Goal: Information Seeking & Learning: Check status

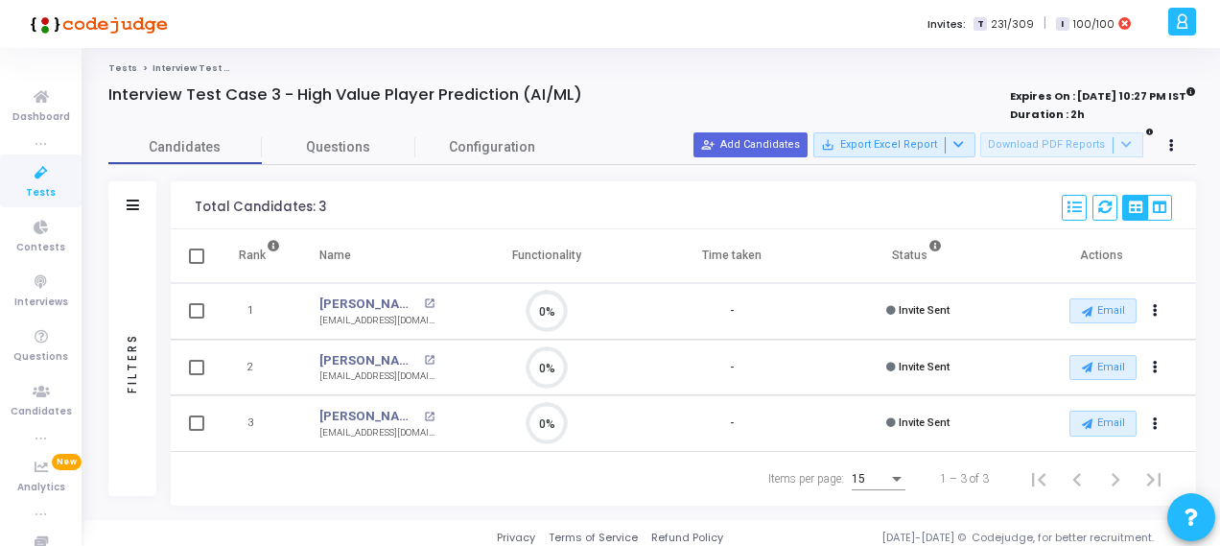
drag, startPoint x: 0, startPoint y: 0, endPoint x: 41, endPoint y: 170, distance: 174.6
click at [41, 170] on icon at bounding box center [41, 173] width 40 height 24
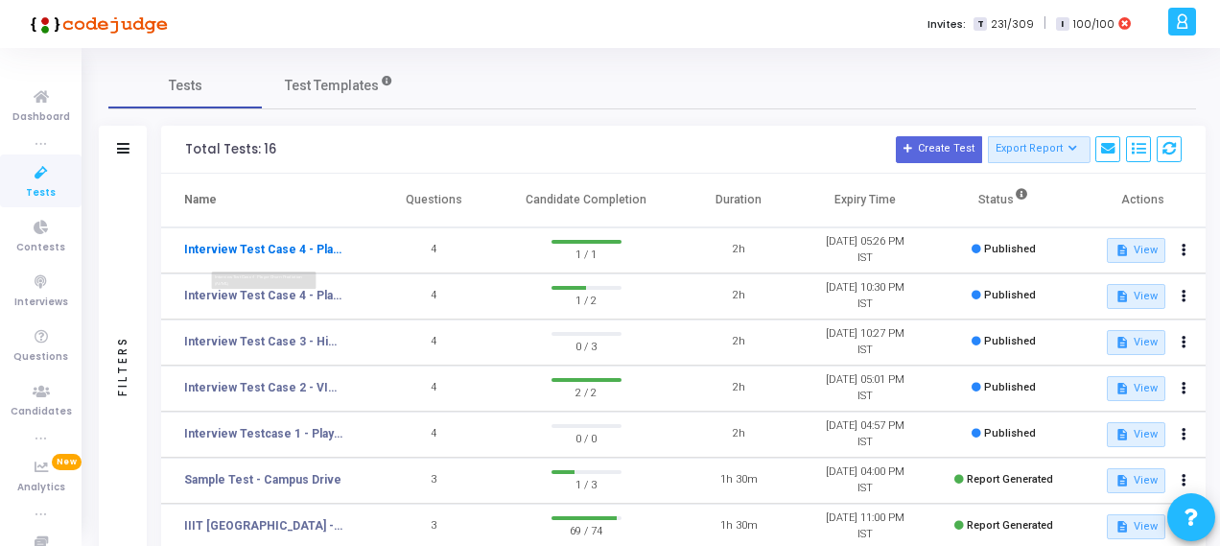
click at [300, 250] on link "Interview Test Case 4 - Player Churn Prediction (AI/ML)" at bounding box center [263, 249] width 159 height 17
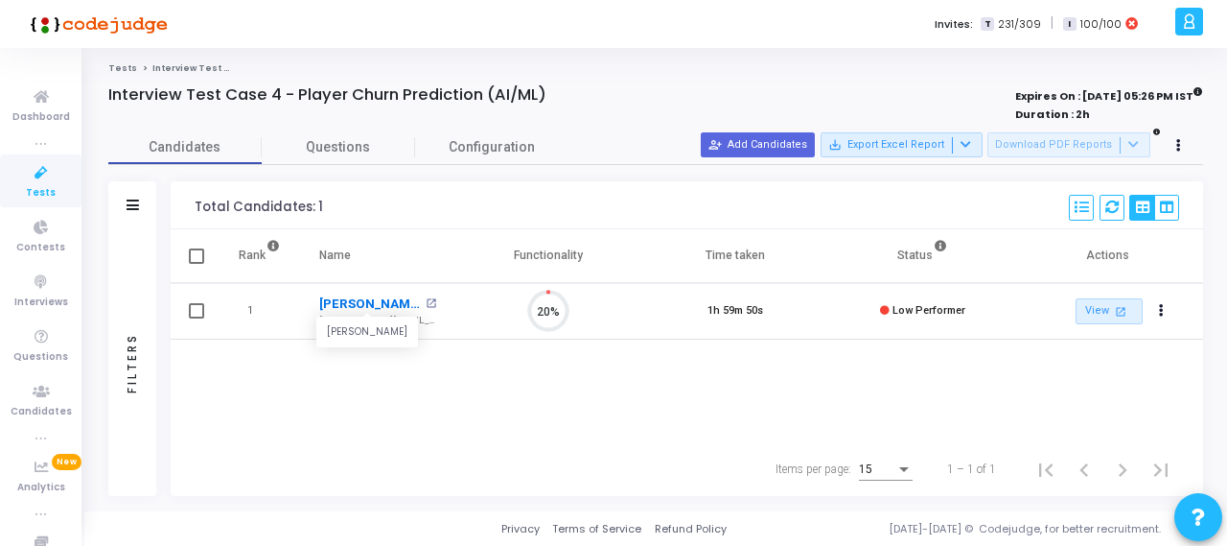
scroll to position [40, 48]
click at [1107, 303] on link "View open_in_new" at bounding box center [1109, 311] width 67 height 26
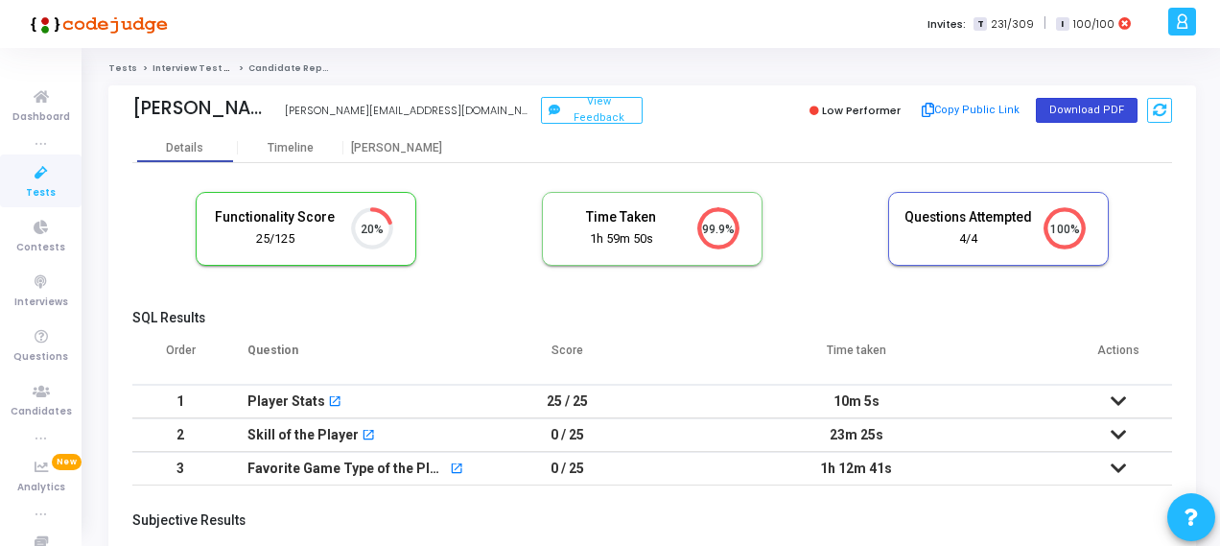
click at [1080, 108] on button "Download PDF" at bounding box center [1086, 110] width 102 height 25
click at [42, 175] on icon at bounding box center [41, 173] width 40 height 24
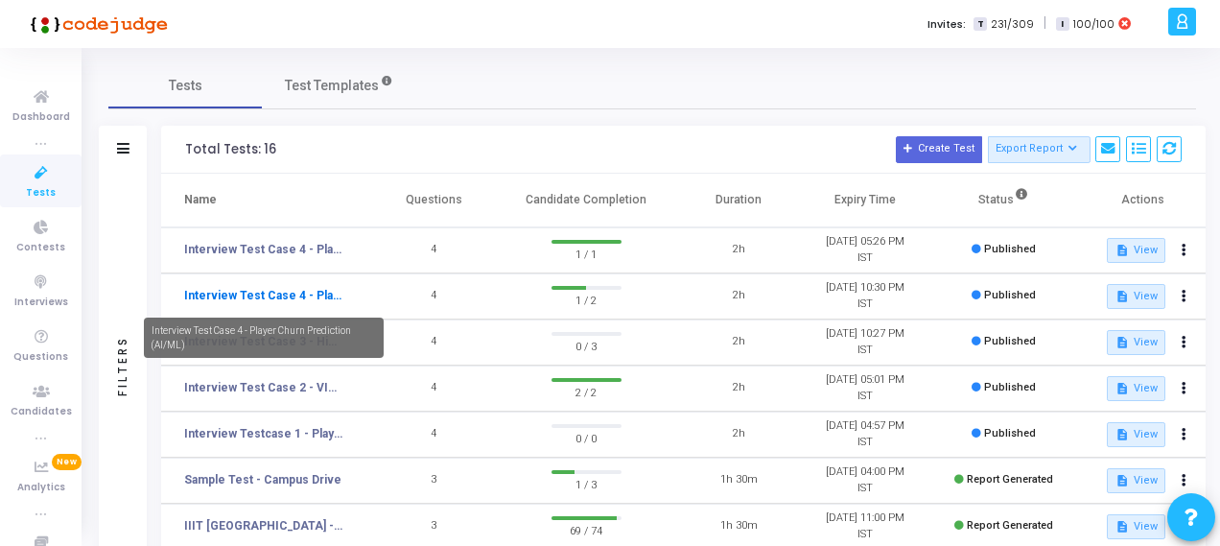
click at [244, 287] on link "Interview Test Case 4 - Player Churn Prediction (AI/ML)" at bounding box center [263, 295] width 159 height 17
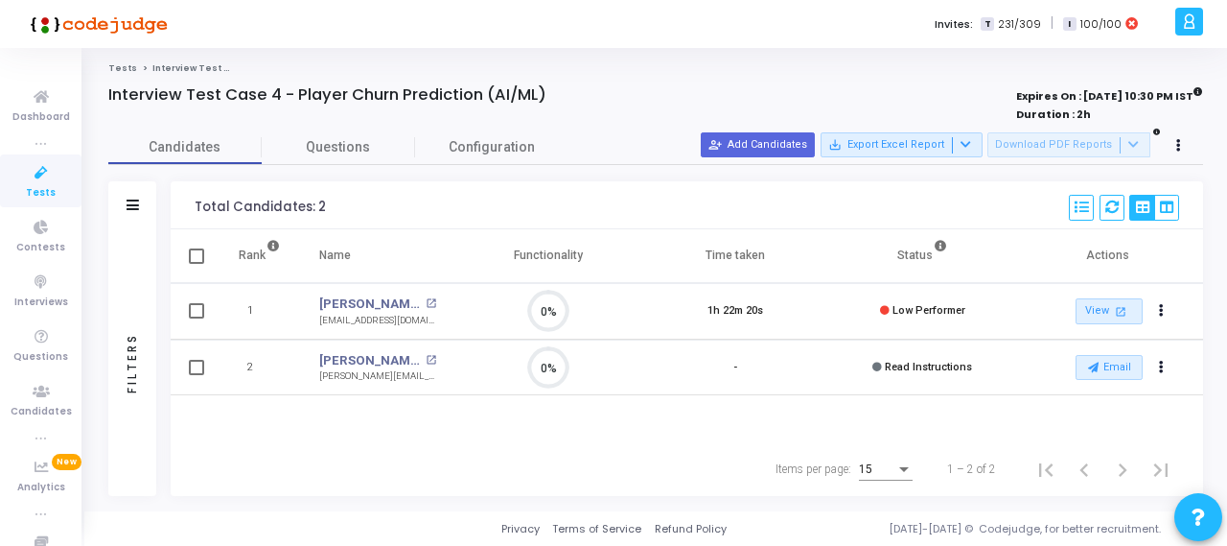
scroll to position [9, 8]
drag, startPoint x: 888, startPoint y: 309, endPoint x: 980, endPoint y: 312, distance: 92.1
click at [980, 312] on td "Low Performer" at bounding box center [922, 311] width 187 height 57
click at [1107, 314] on link "View open_in_new" at bounding box center [1109, 311] width 67 height 26
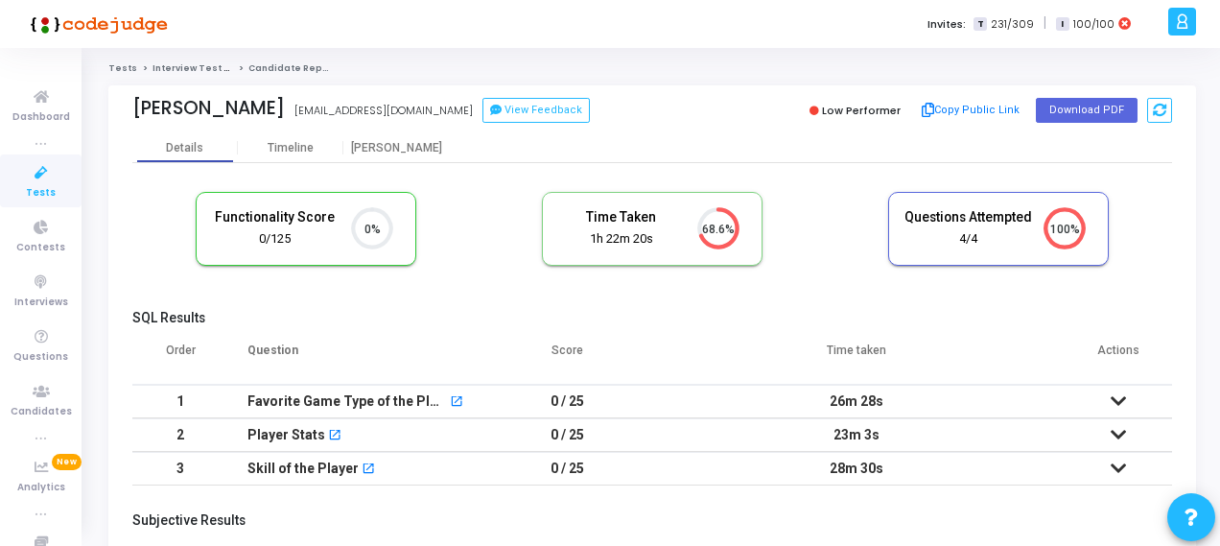
click at [1124, 400] on icon at bounding box center [1117, 400] width 15 height 13
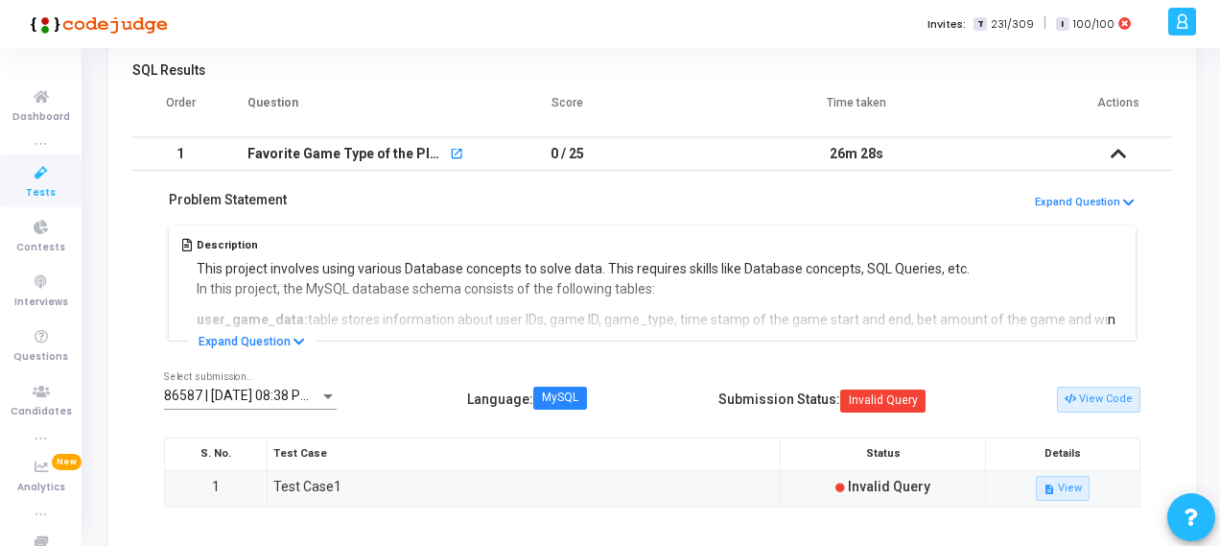
scroll to position [288, 0]
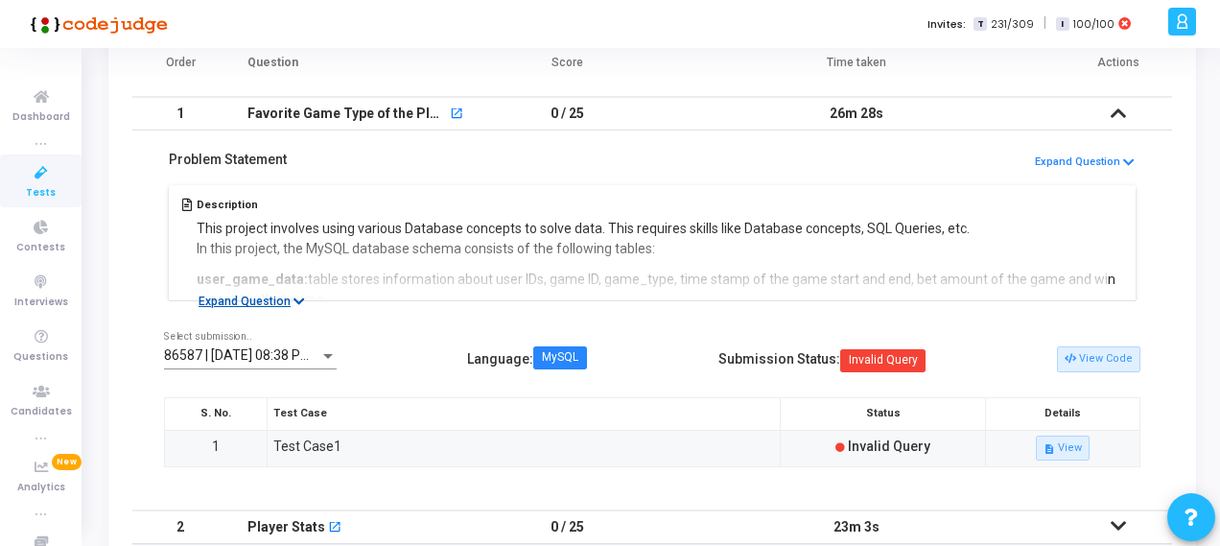
click at [279, 299] on button "Expand Question" at bounding box center [252, 300] width 128 height 19
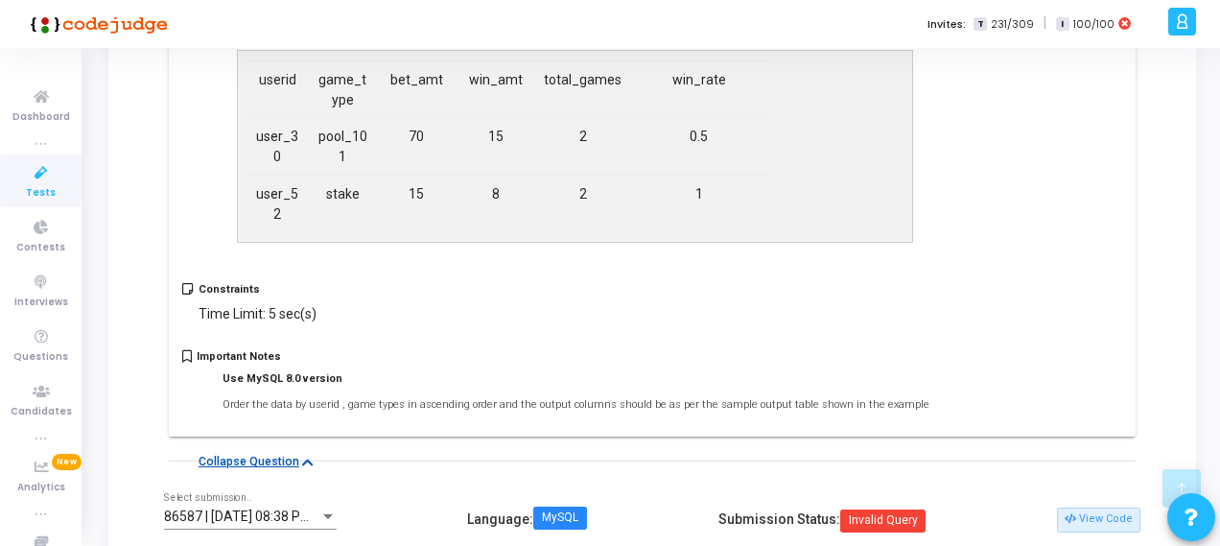
scroll to position [1246, 0]
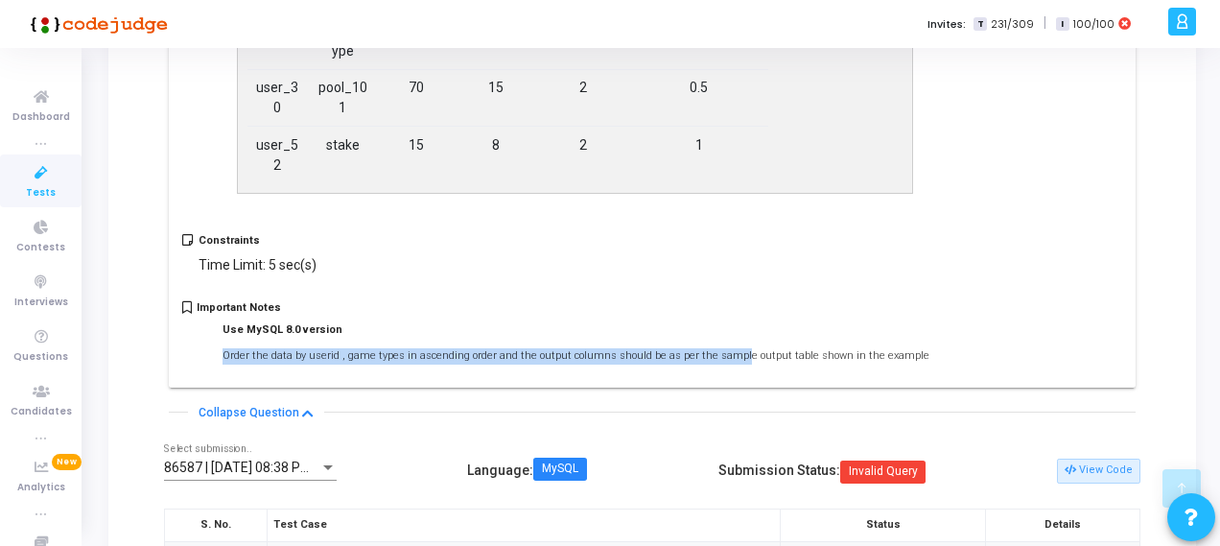
drag, startPoint x: 221, startPoint y: 369, endPoint x: 721, endPoint y: 369, distance: 500.5
click at [720, 364] on p "Order the data by userid , game types in ascending order and the output columns…" at bounding box center [569, 356] width 720 height 16
click at [700, 361] on span "Order the data by userid , game types in ascending order and the output columns…" at bounding box center [575, 355] width 707 height 12
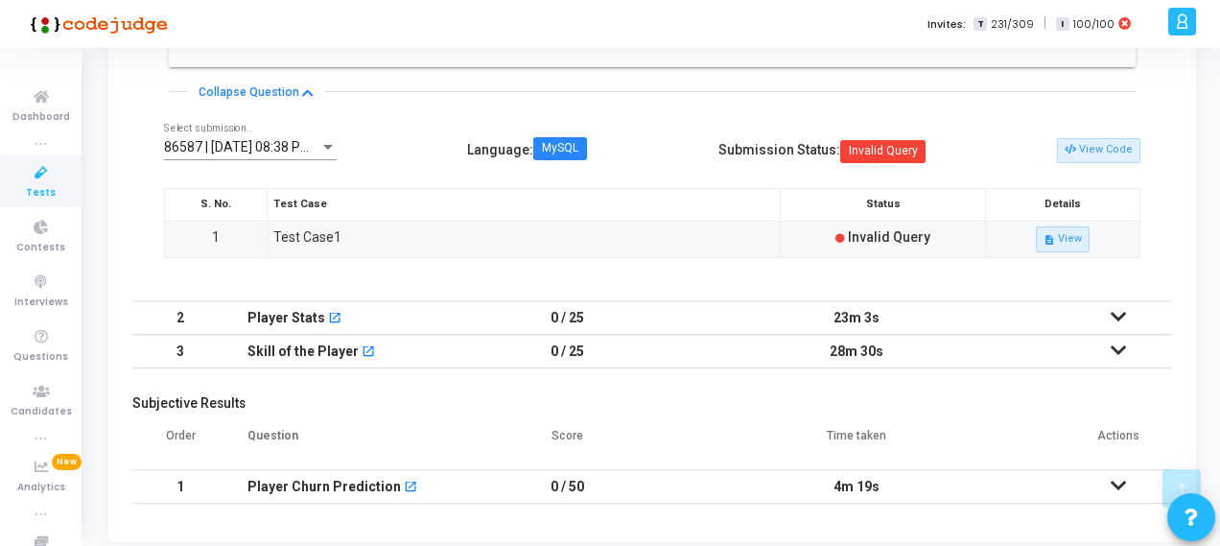
scroll to position [1630, 0]
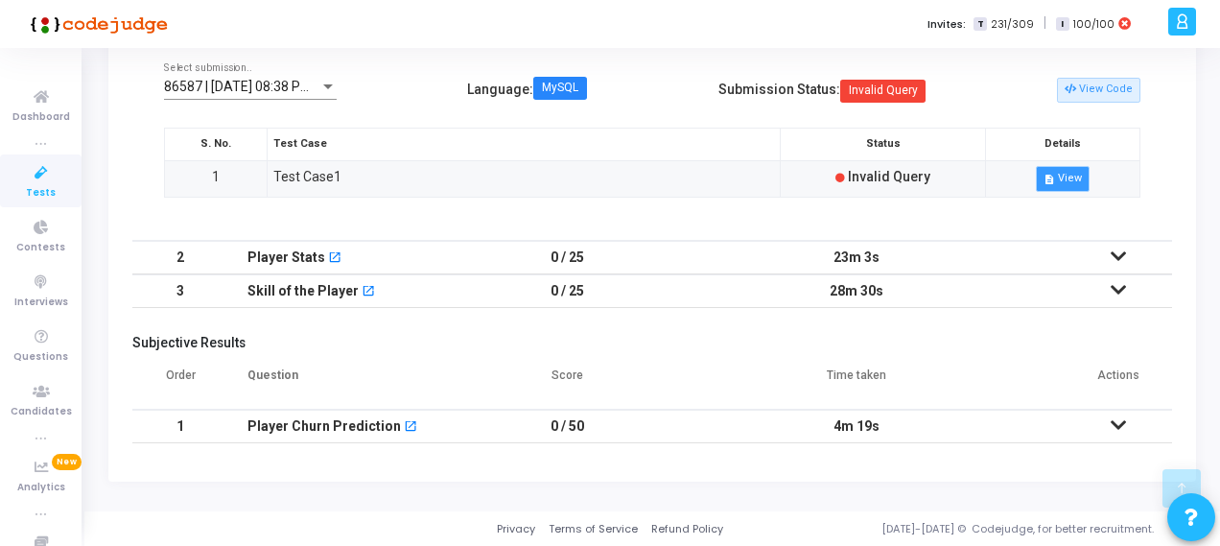
click at [1072, 191] on button "description View" at bounding box center [1062, 178] width 54 height 25
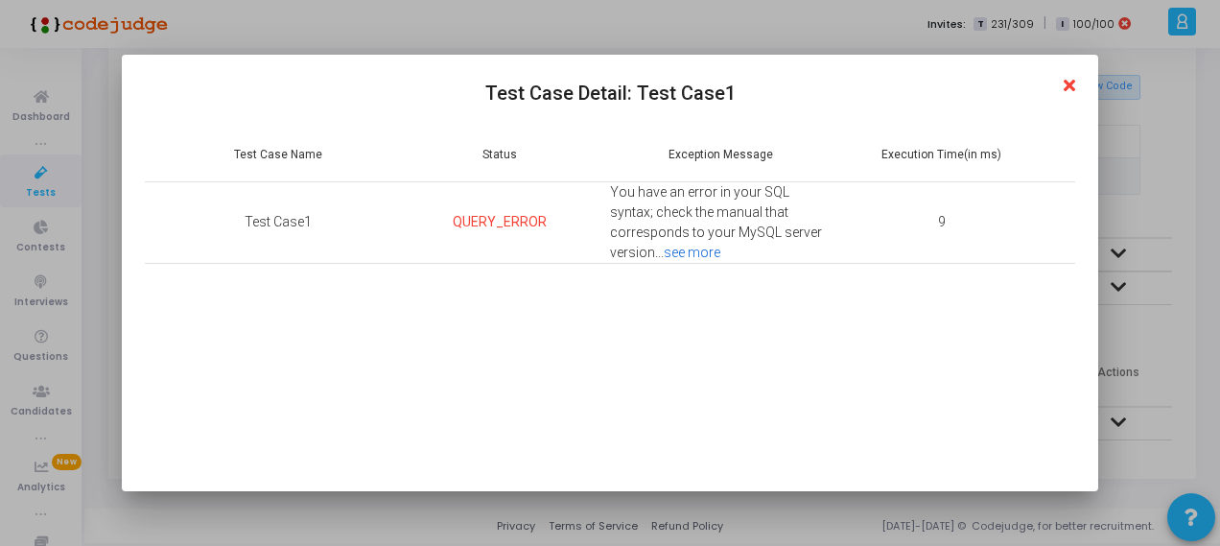
click at [663, 250] on link "see more" at bounding box center [691, 251] width 57 height 15
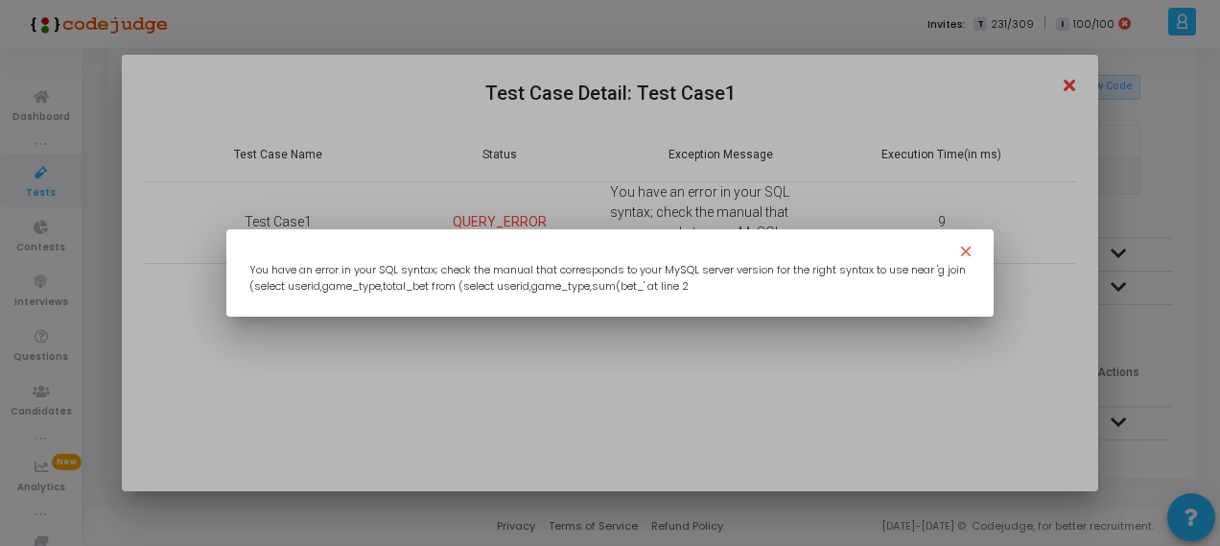
click at [926, 374] on div at bounding box center [610, 273] width 1220 height 546
click at [965, 252] on mat-icon "close" at bounding box center [968, 254] width 23 height 23
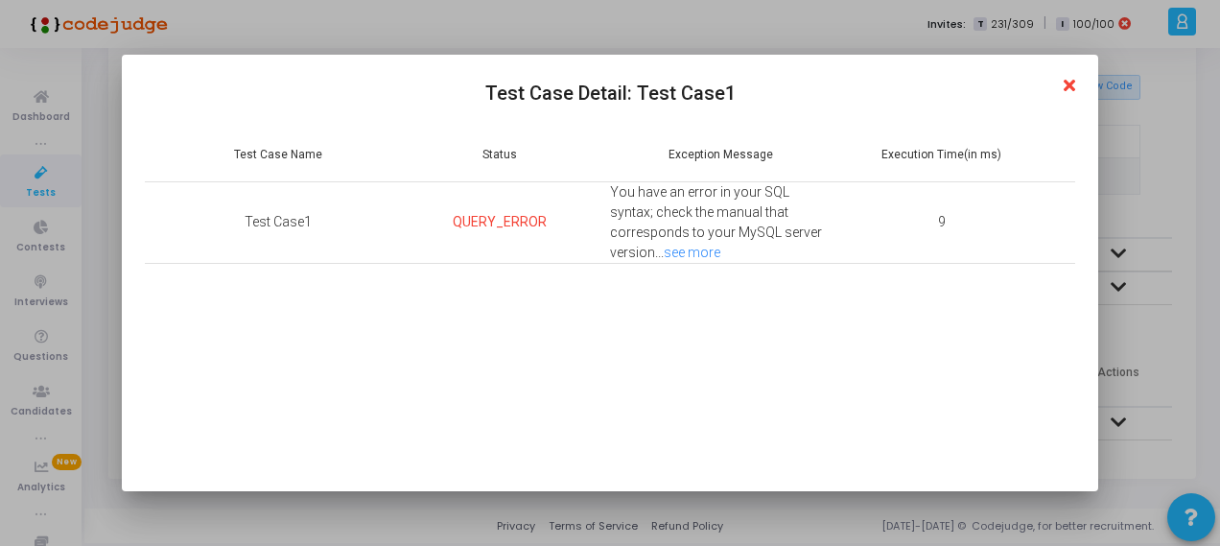
click at [1070, 82] on icon at bounding box center [1069, 86] width 12 height 17
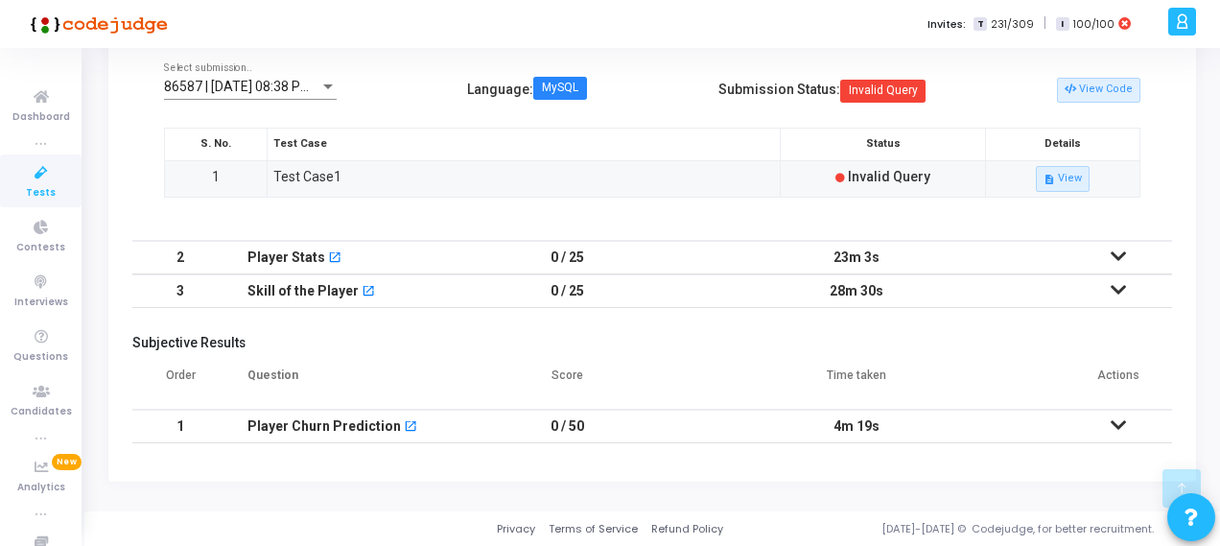
click at [1120, 263] on icon at bounding box center [1117, 255] width 15 height 13
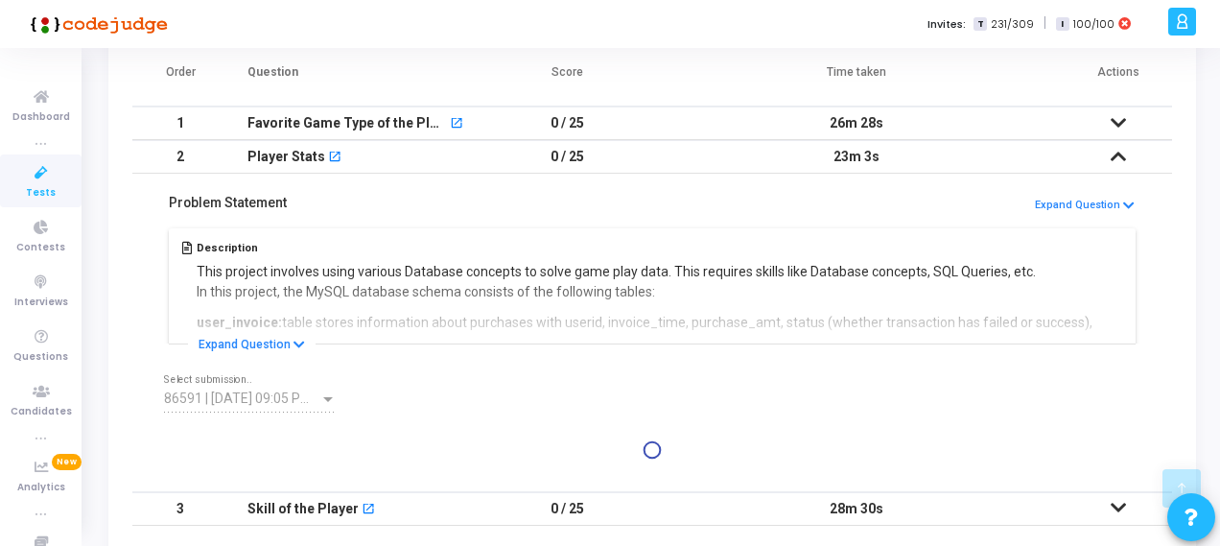
scroll to position [355, 0]
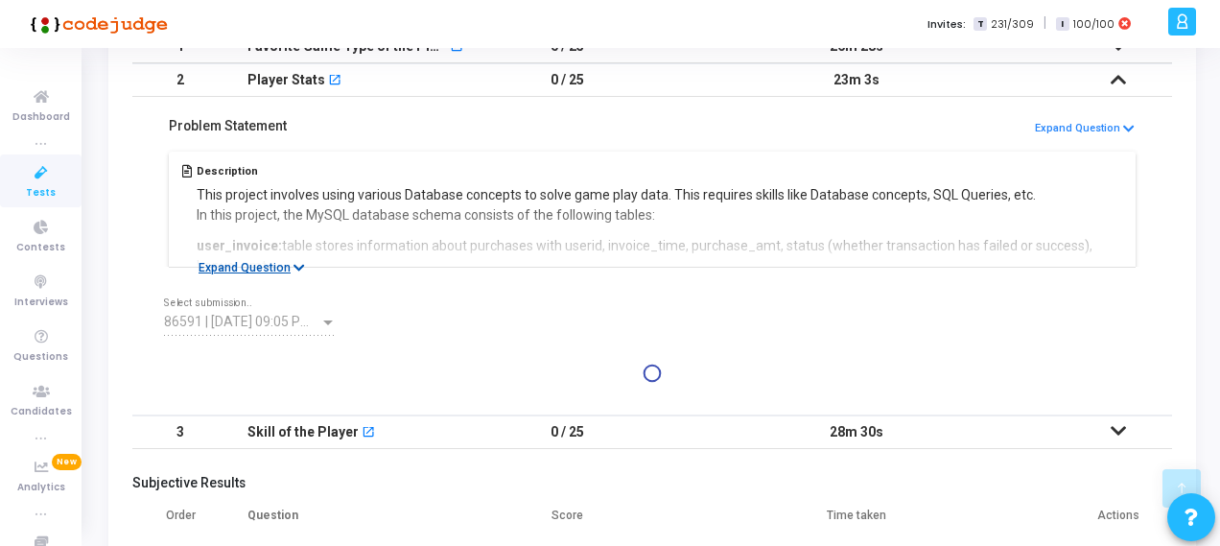
click at [274, 258] on button "Expand Question" at bounding box center [252, 267] width 128 height 19
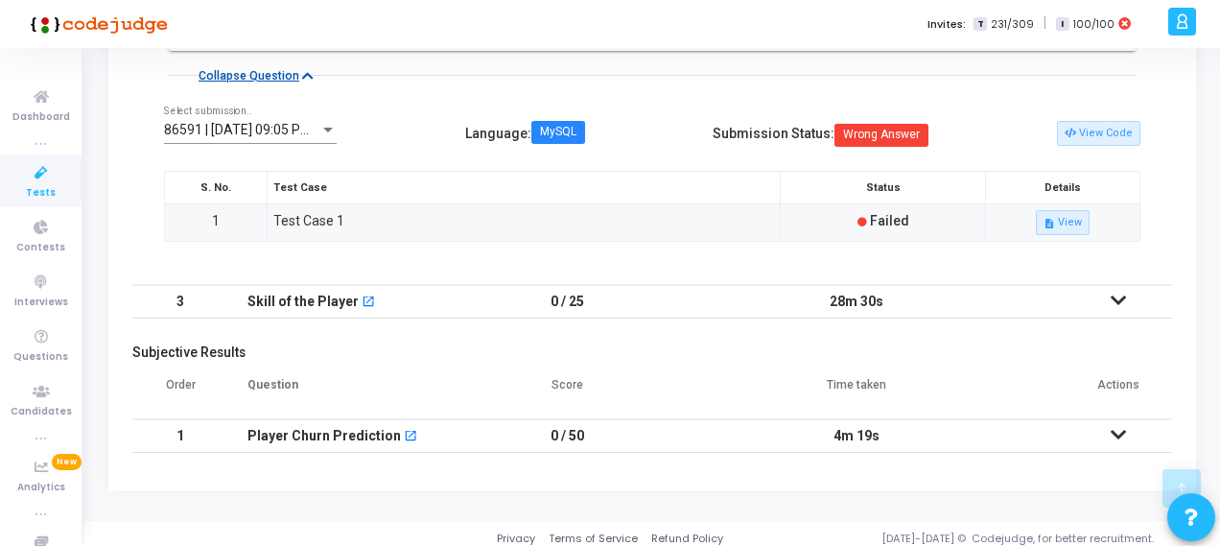
scroll to position [2305, 0]
click at [1117, 293] on icon at bounding box center [1117, 299] width 15 height 13
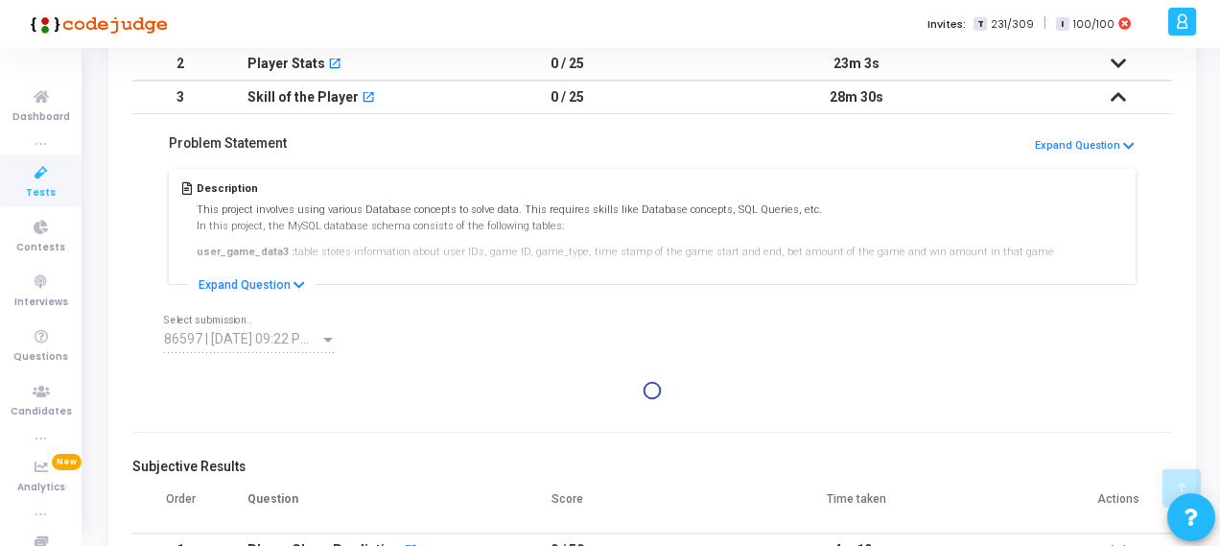
scroll to position [492, 0]
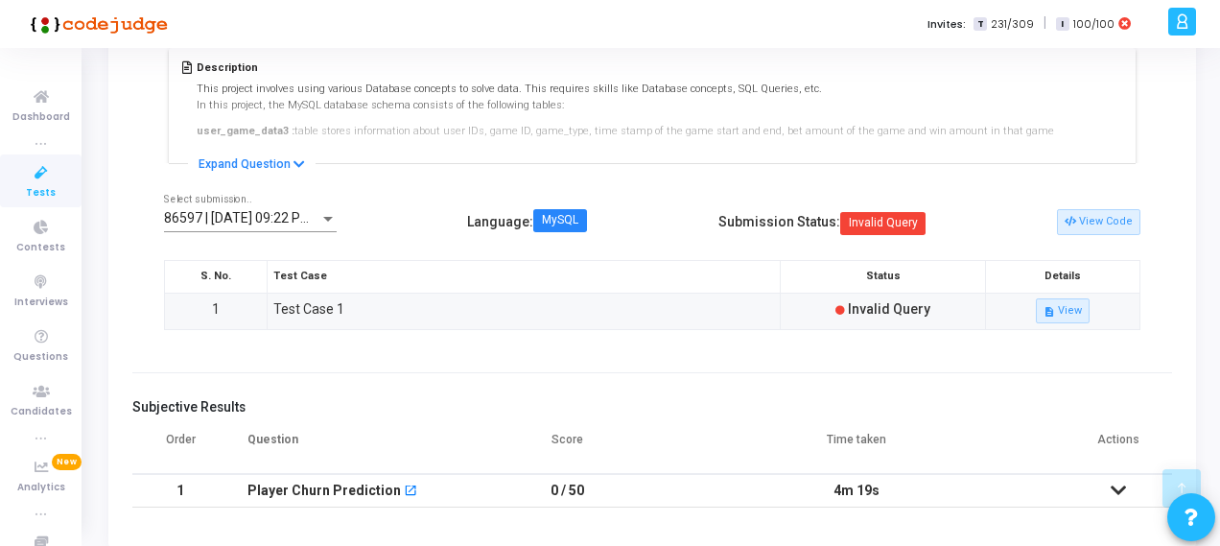
drag, startPoint x: 837, startPoint y: 307, endPoint x: 971, endPoint y: 313, distance: 134.4
click at [971, 313] on div "Invalid Query" at bounding box center [883, 308] width 194 height 21
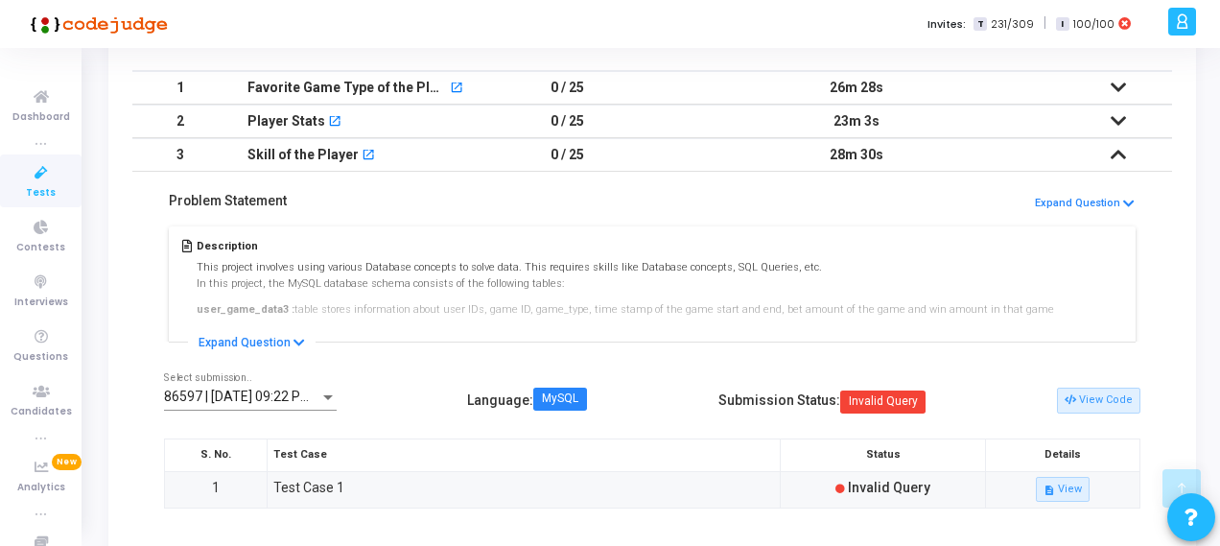
scroll to position [300, 0]
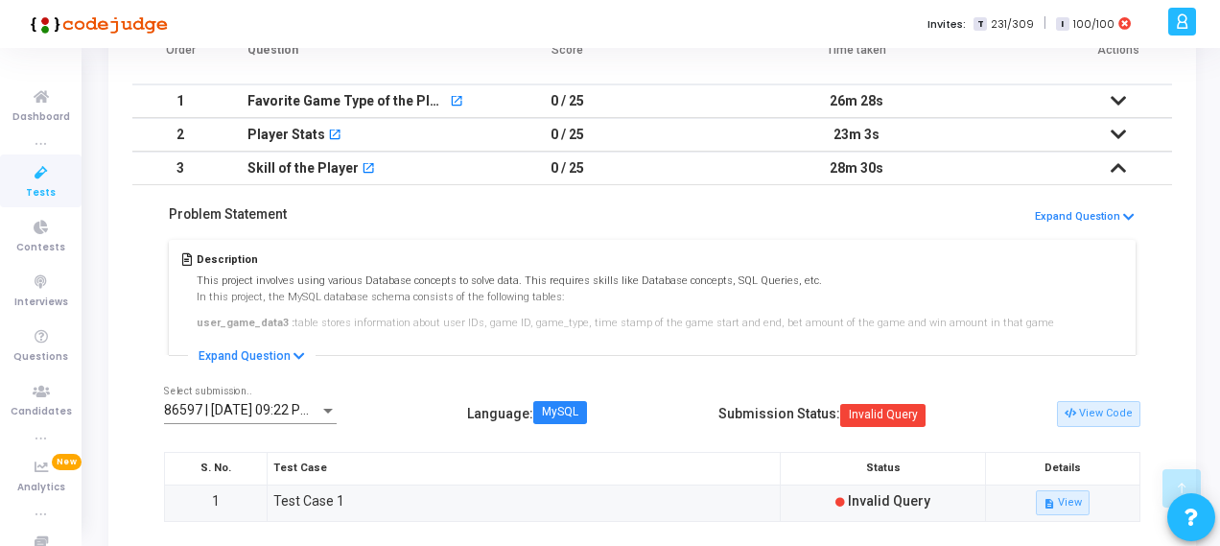
click at [1120, 128] on icon at bounding box center [1117, 134] width 15 height 13
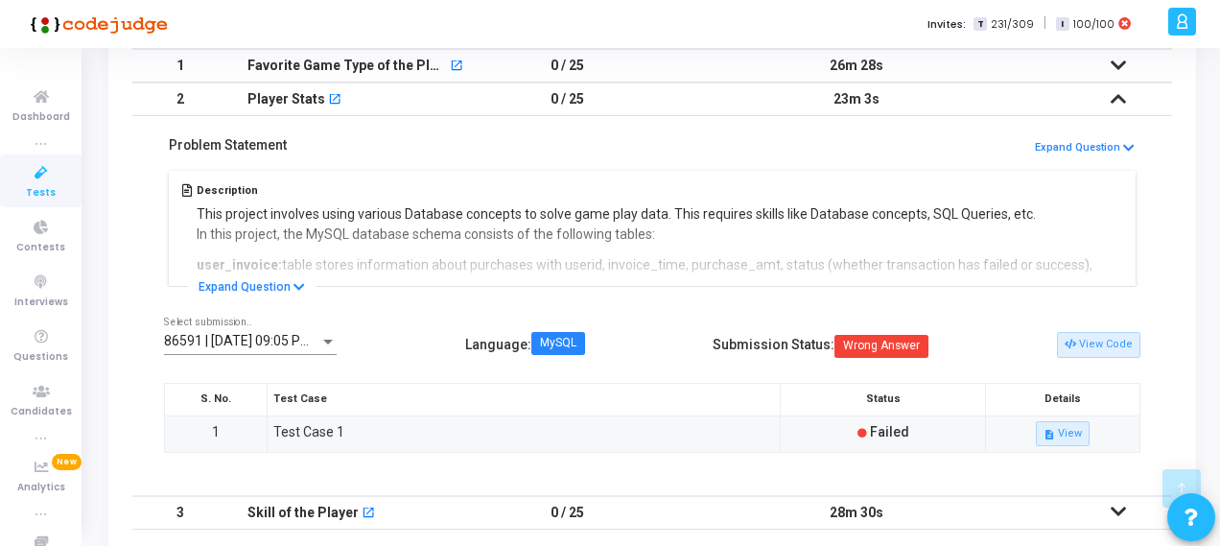
scroll to position [108, 0]
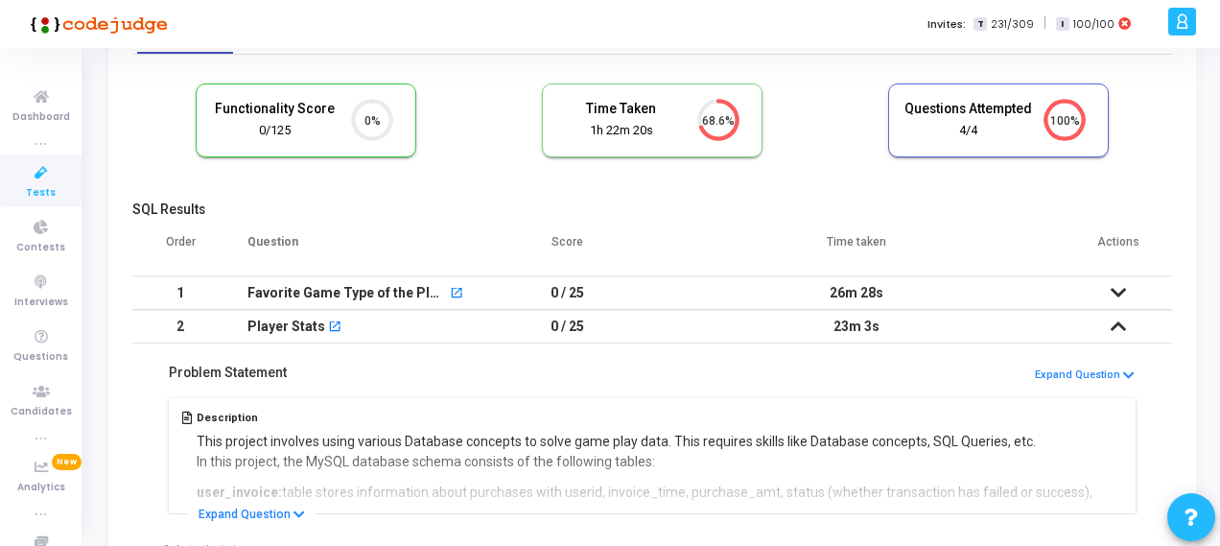
click at [1120, 332] on icon at bounding box center [1117, 325] width 15 height 13
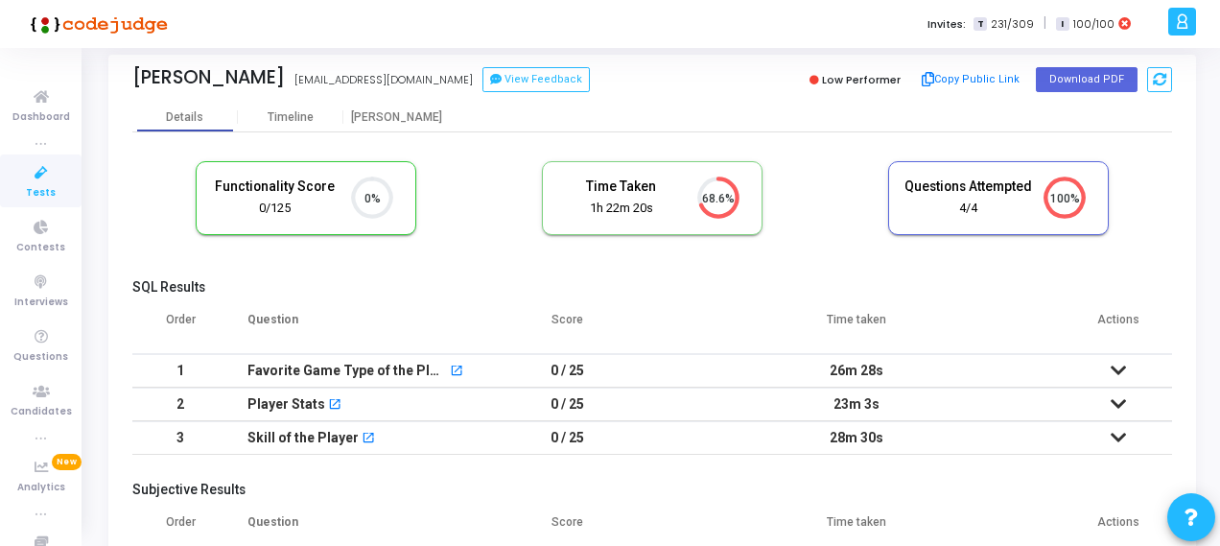
scroll to position [0, 0]
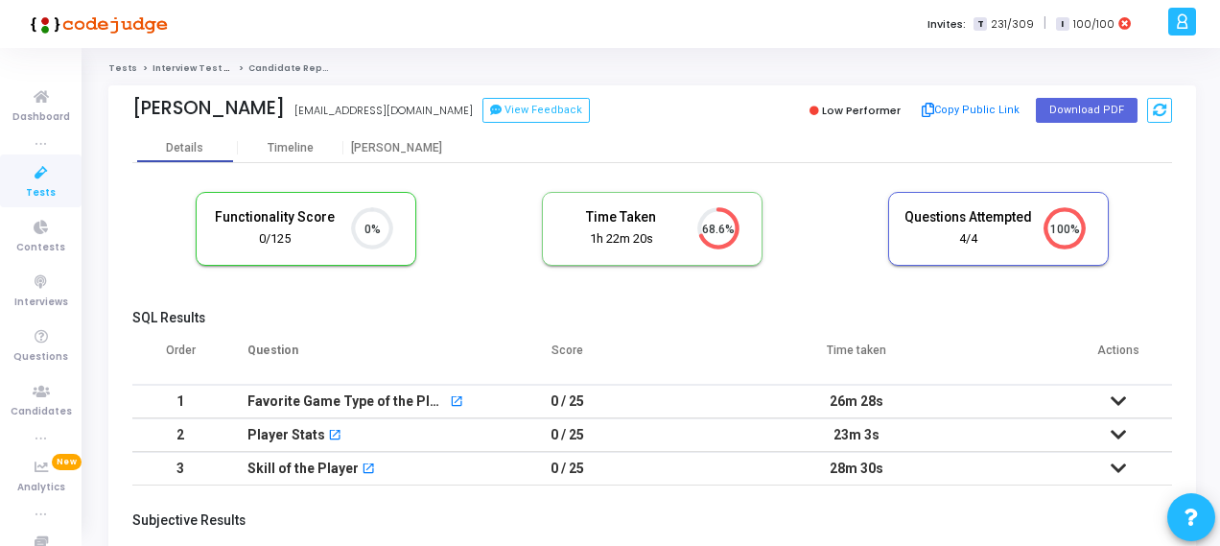
click at [372, 310] on h5 "SQL Results" at bounding box center [651, 318] width 1039 height 16
